Goal: Browse casually

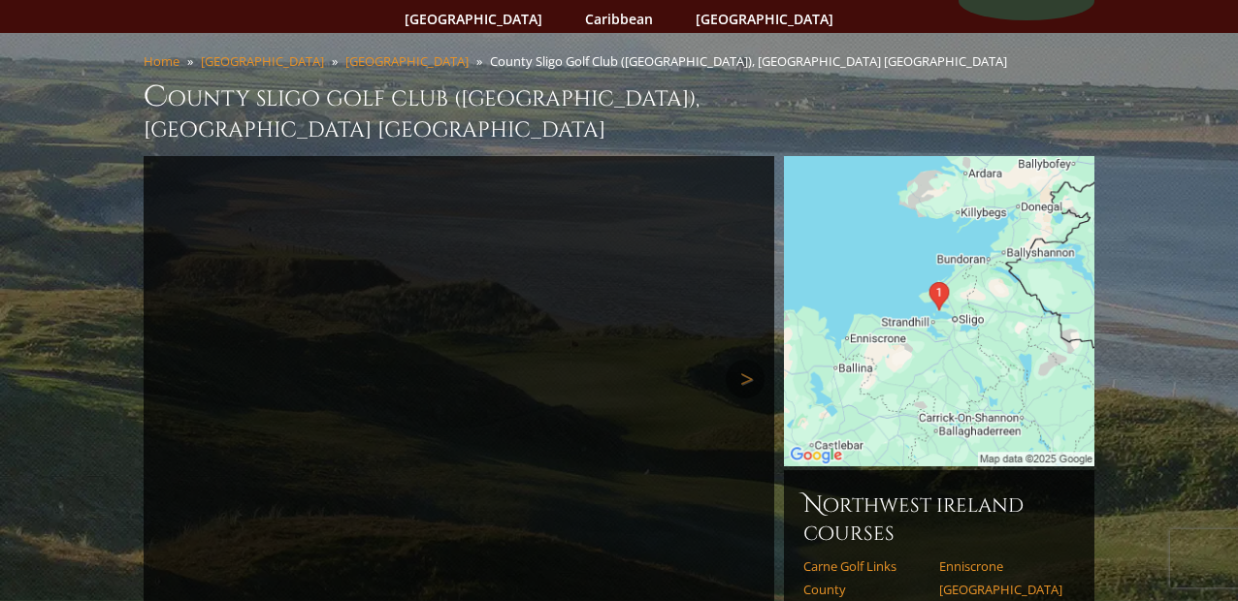
scroll to position [119, 0]
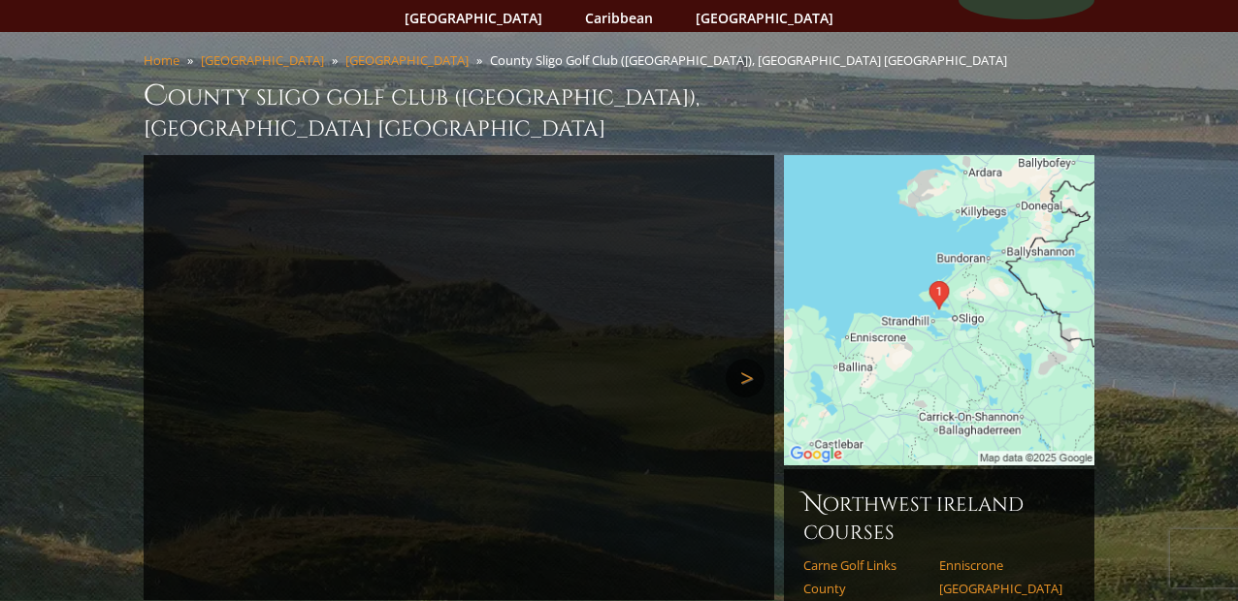
click at [744, 359] on link "Next" at bounding box center [744, 378] width 39 height 39
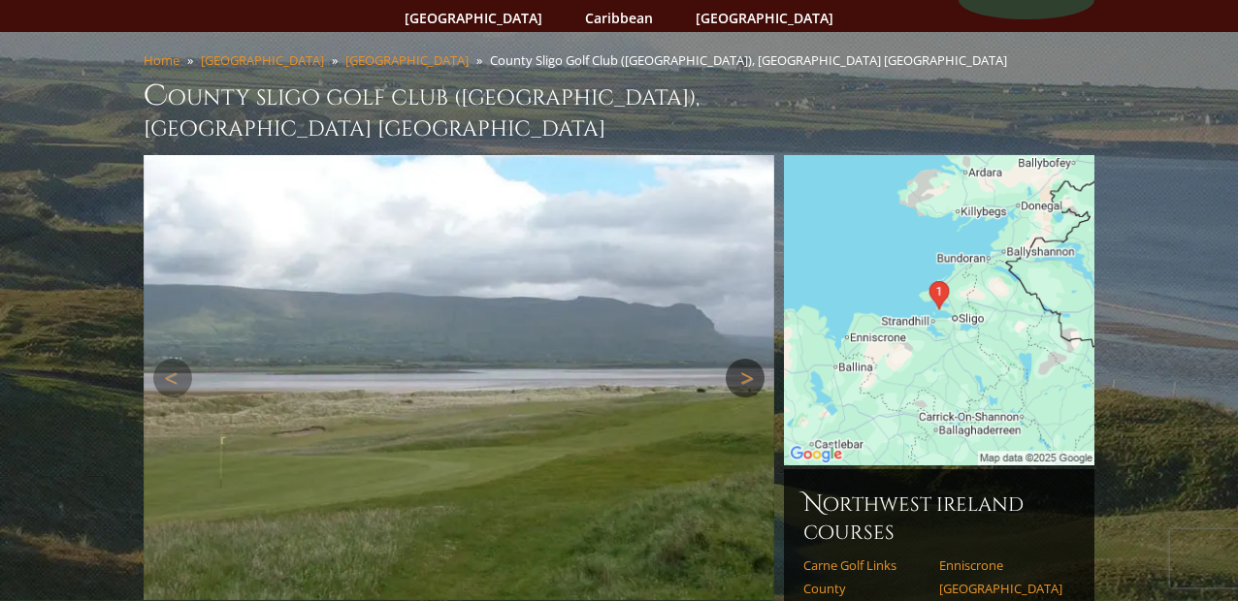
click at [744, 359] on link "Next" at bounding box center [744, 378] width 39 height 39
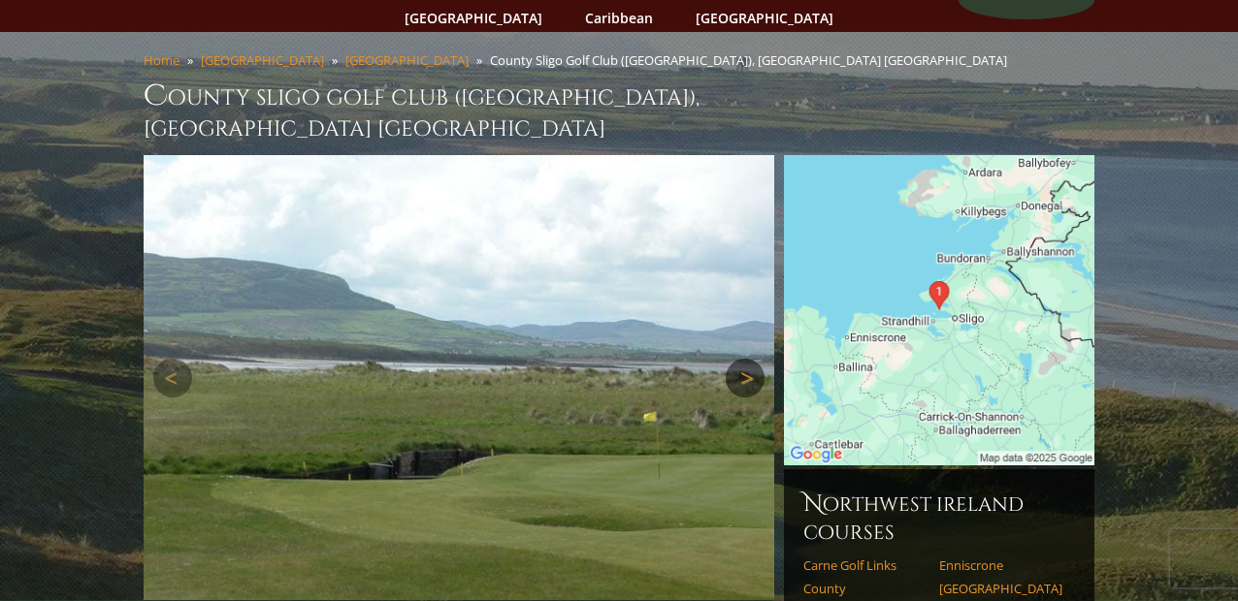
click at [744, 359] on link "Next" at bounding box center [744, 378] width 39 height 39
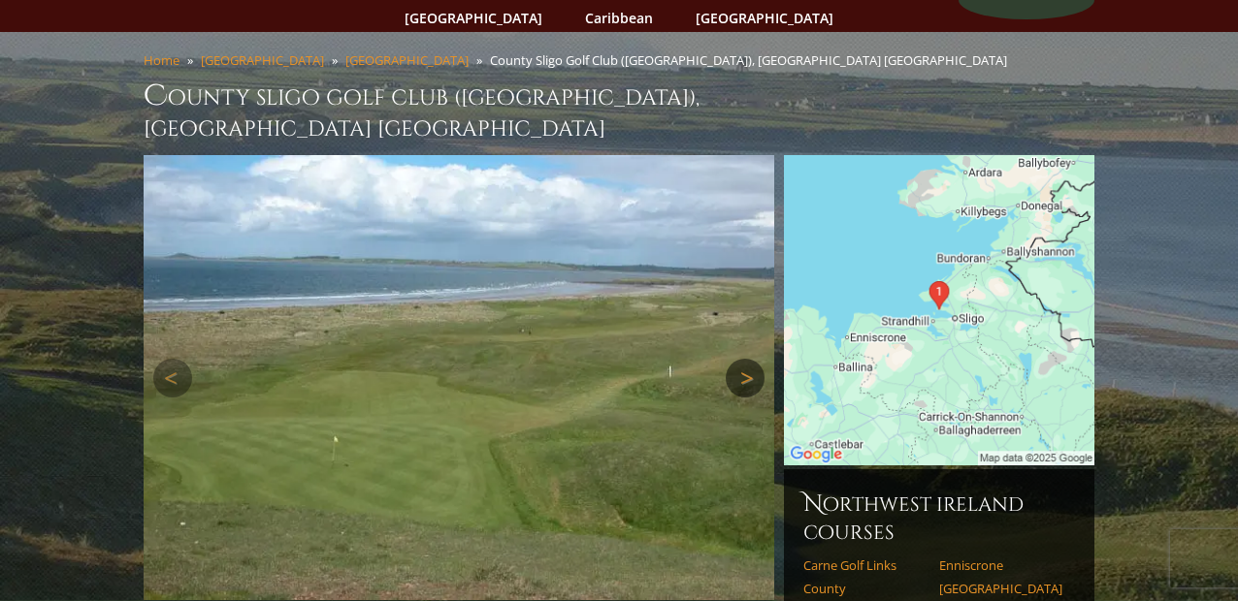
click at [744, 359] on link "Next" at bounding box center [744, 378] width 39 height 39
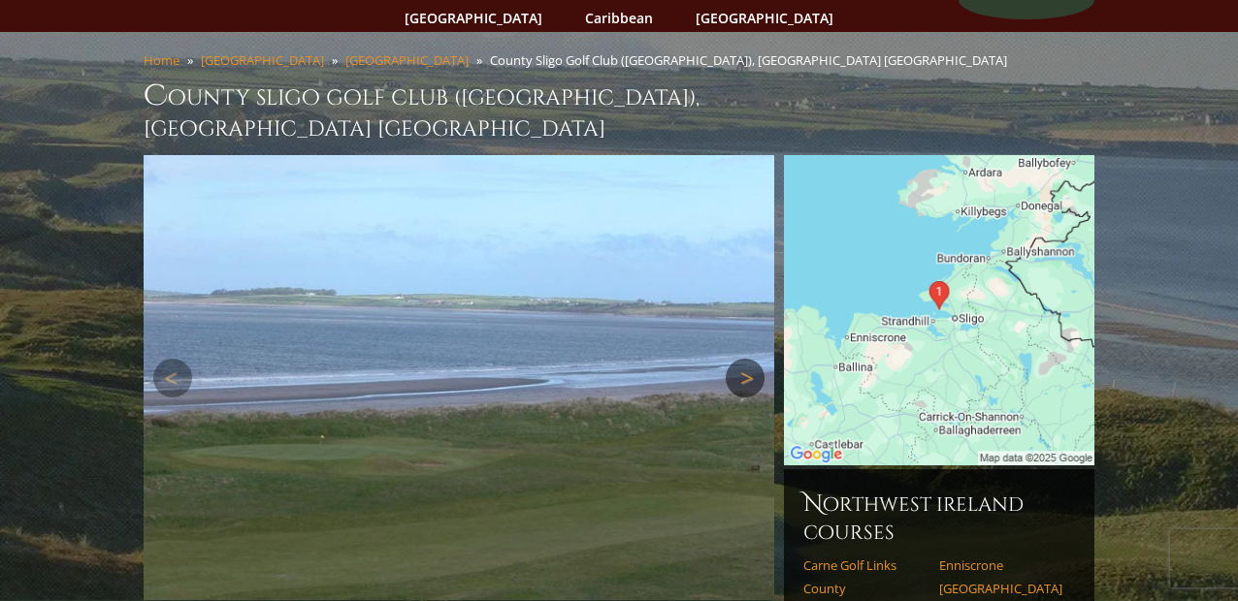
click at [744, 359] on link "Next" at bounding box center [744, 378] width 39 height 39
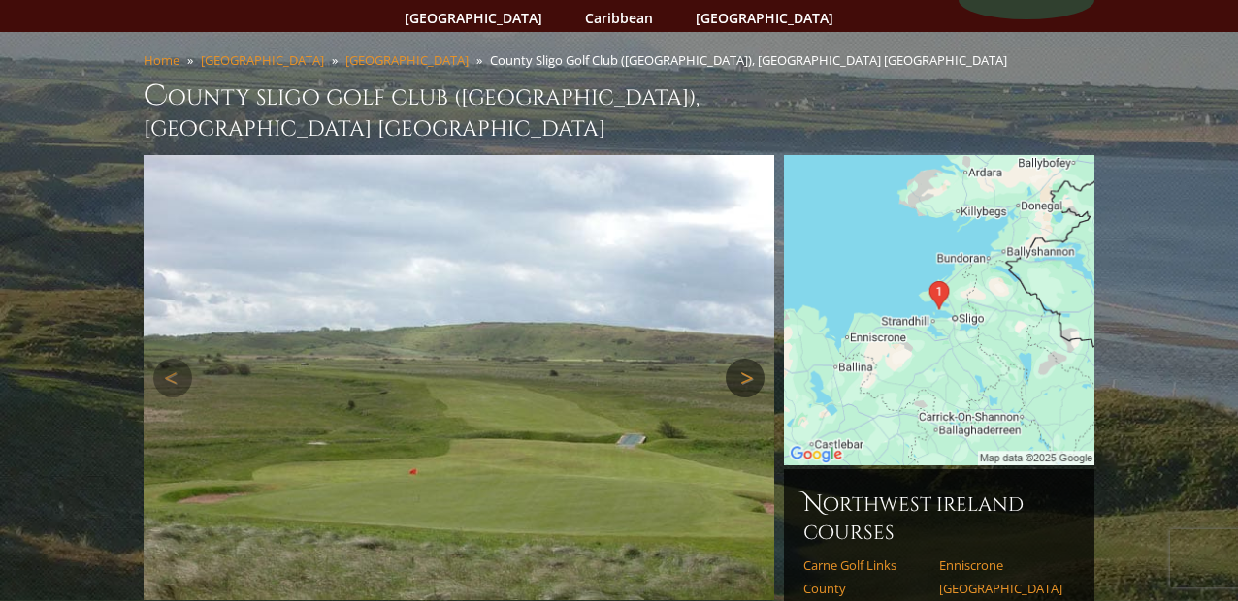
click at [744, 359] on link "Next" at bounding box center [744, 378] width 39 height 39
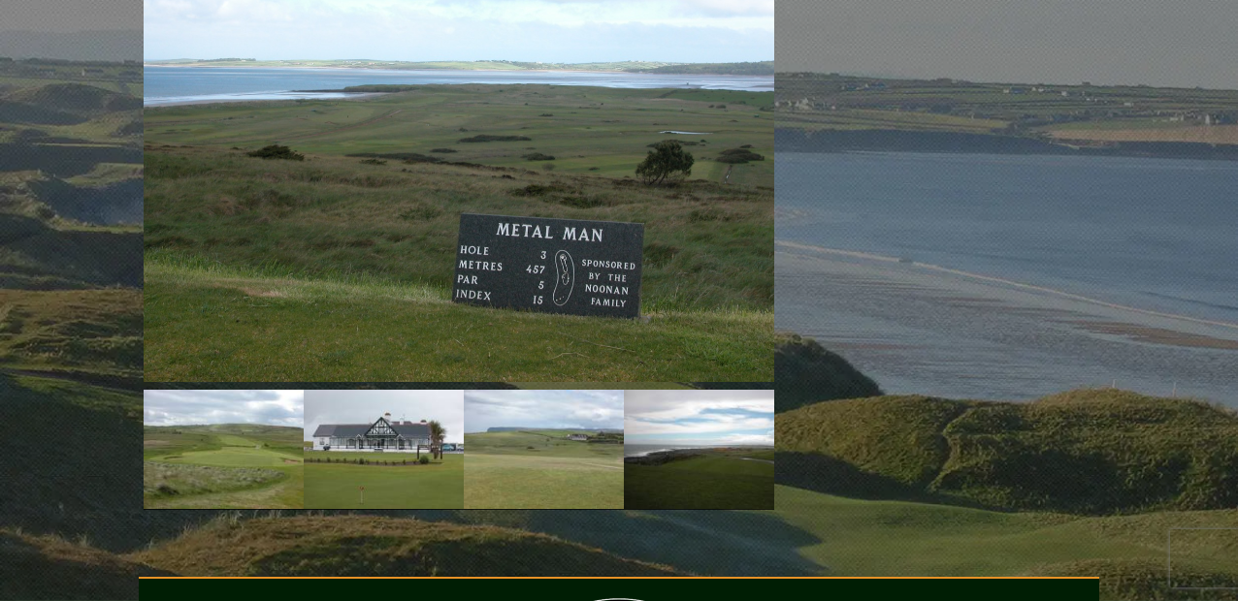
scroll to position [1768, 0]
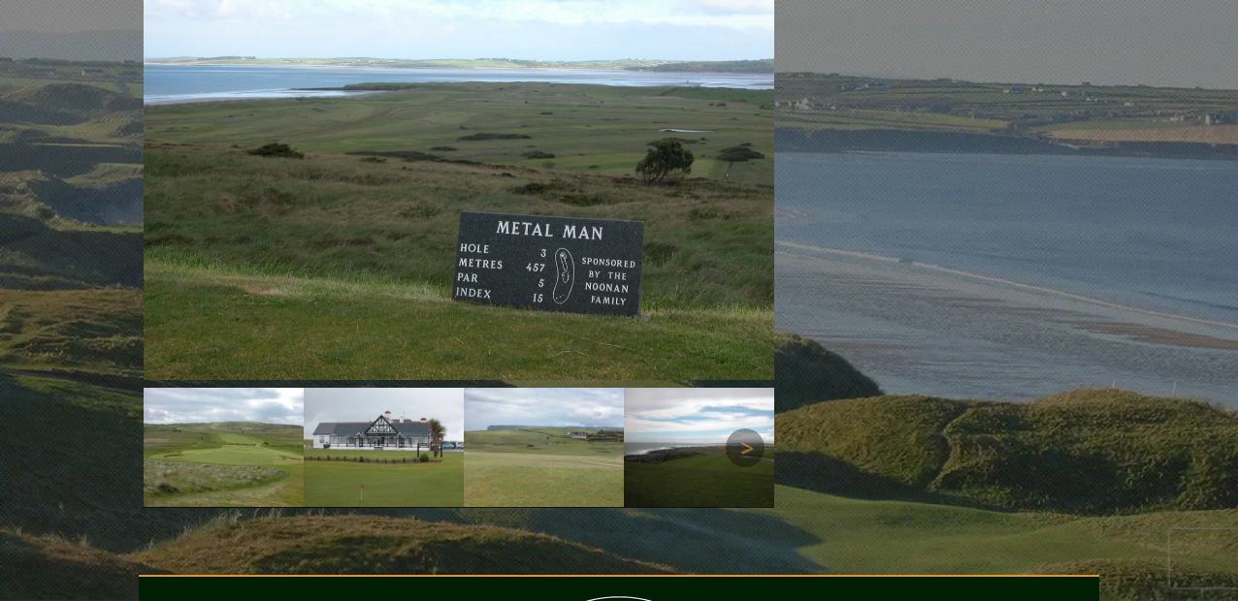
click at [388, 388] on img at bounding box center [384, 447] width 160 height 119
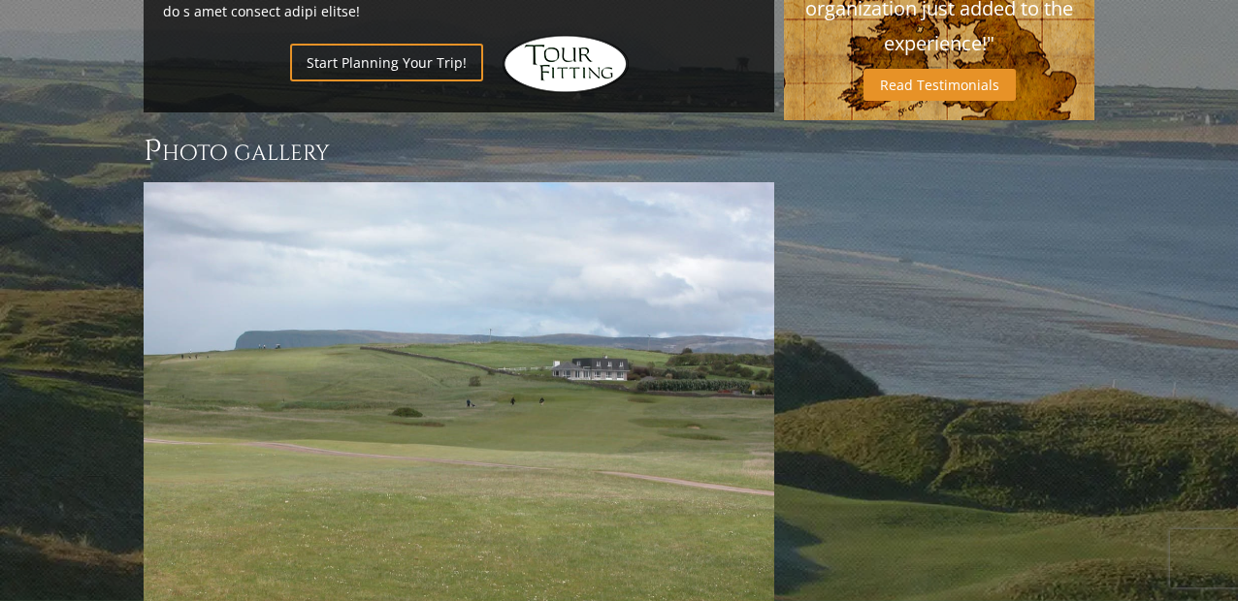
scroll to position [1505, 0]
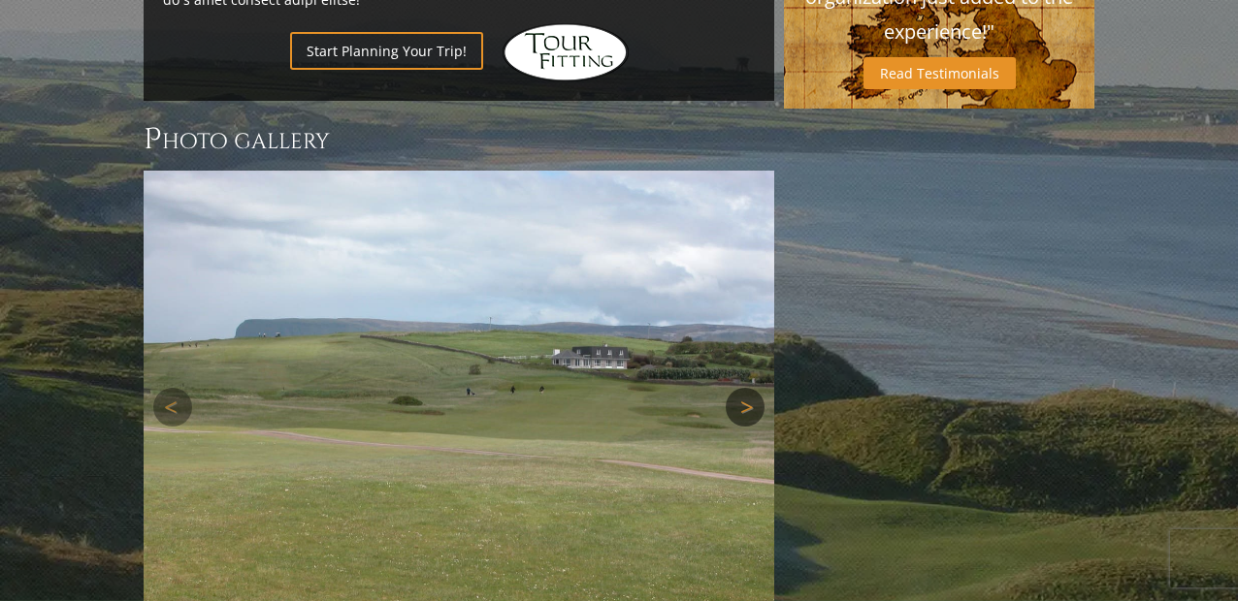
click at [743, 388] on link "Next" at bounding box center [744, 407] width 39 height 39
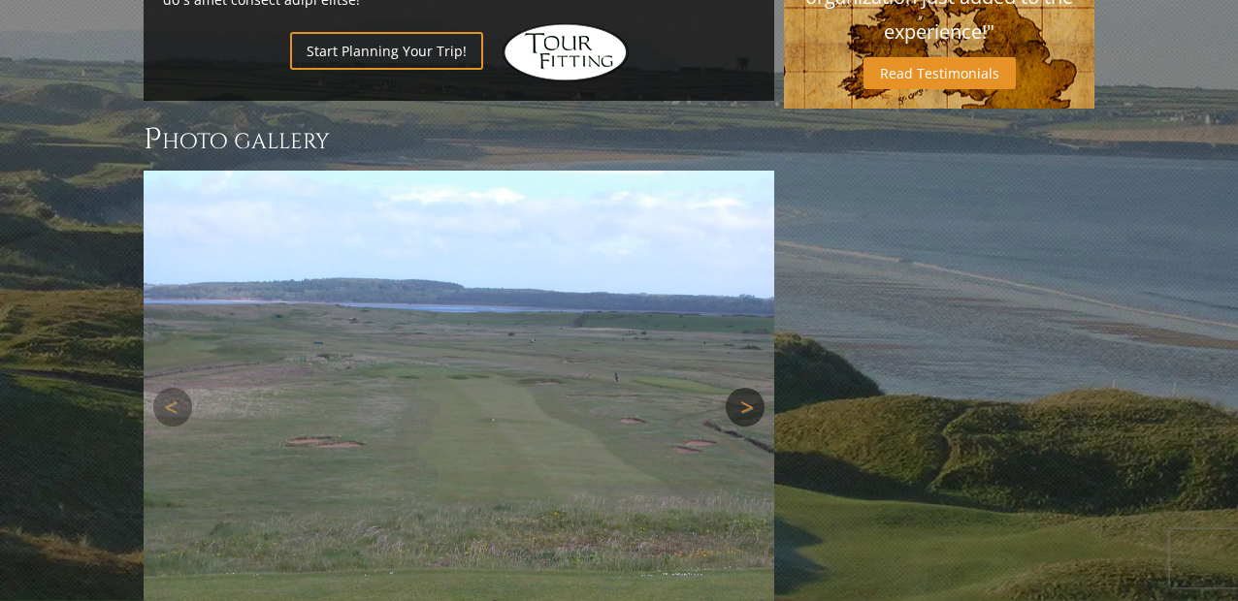
click at [744, 388] on link "Next" at bounding box center [744, 407] width 39 height 39
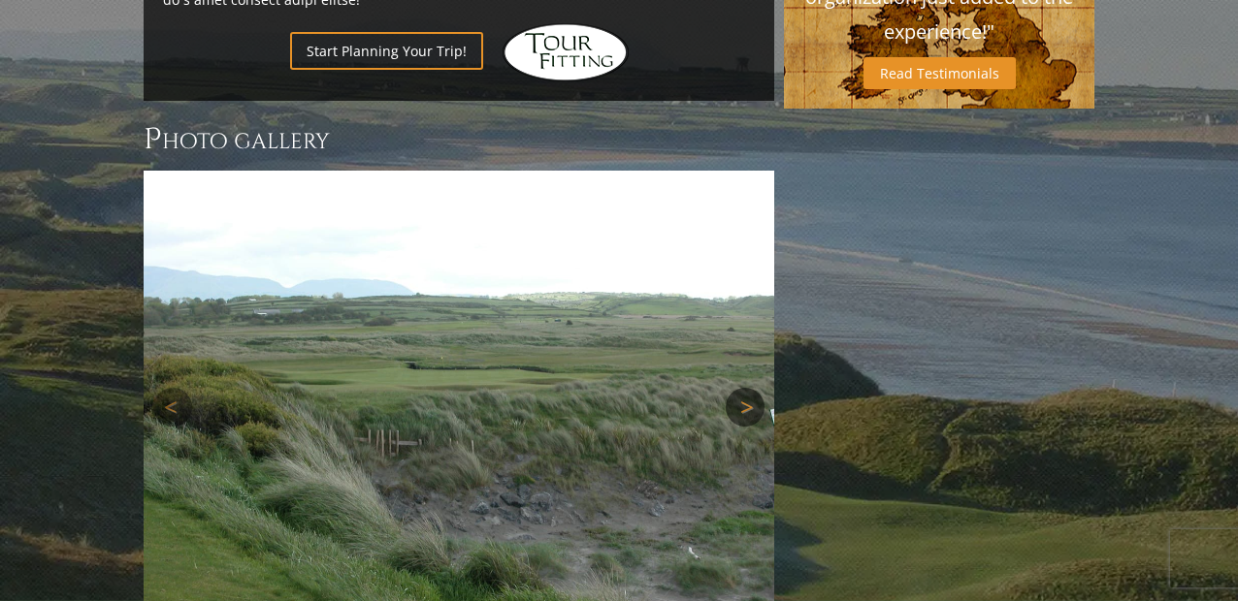
click at [744, 388] on link "Next" at bounding box center [744, 407] width 39 height 39
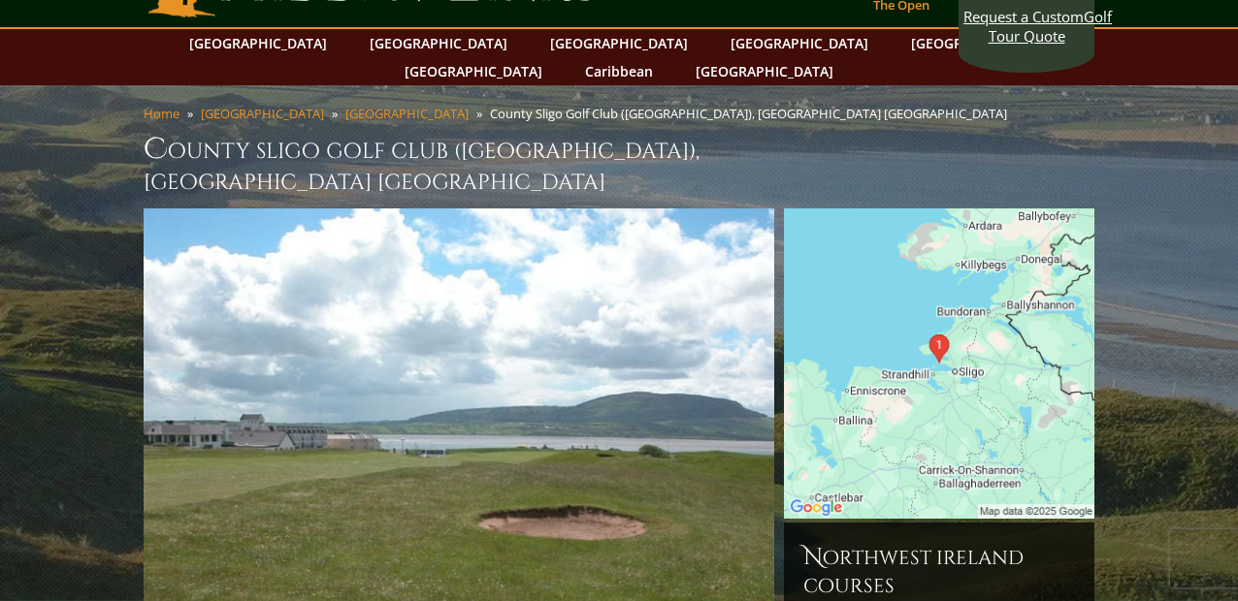
scroll to position [0, 0]
